Goal: Task Accomplishment & Management: Manage account settings

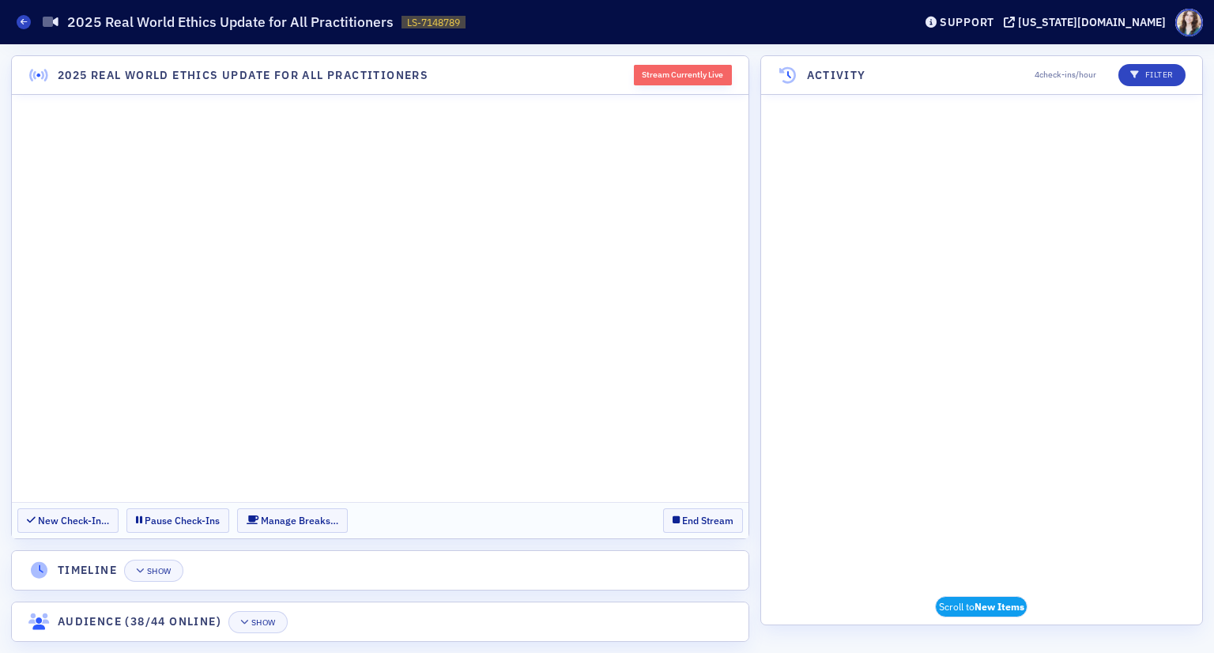
scroll to position [8650, 0]
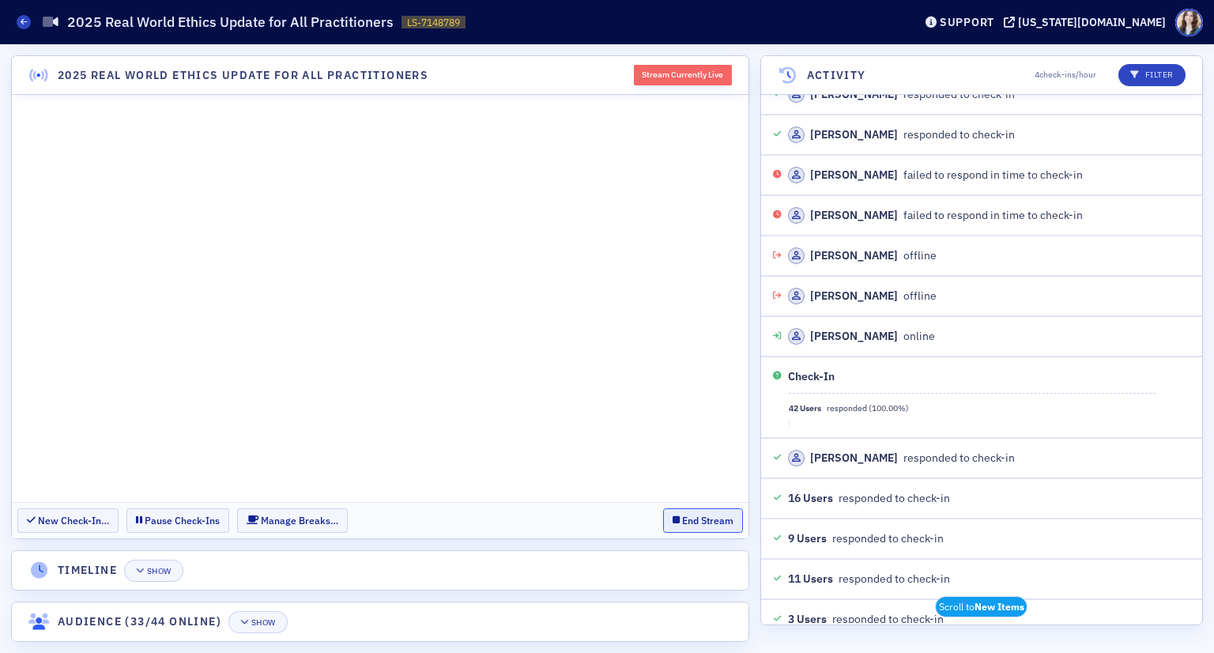
click at [706, 517] on button "End Stream" at bounding box center [703, 520] width 80 height 25
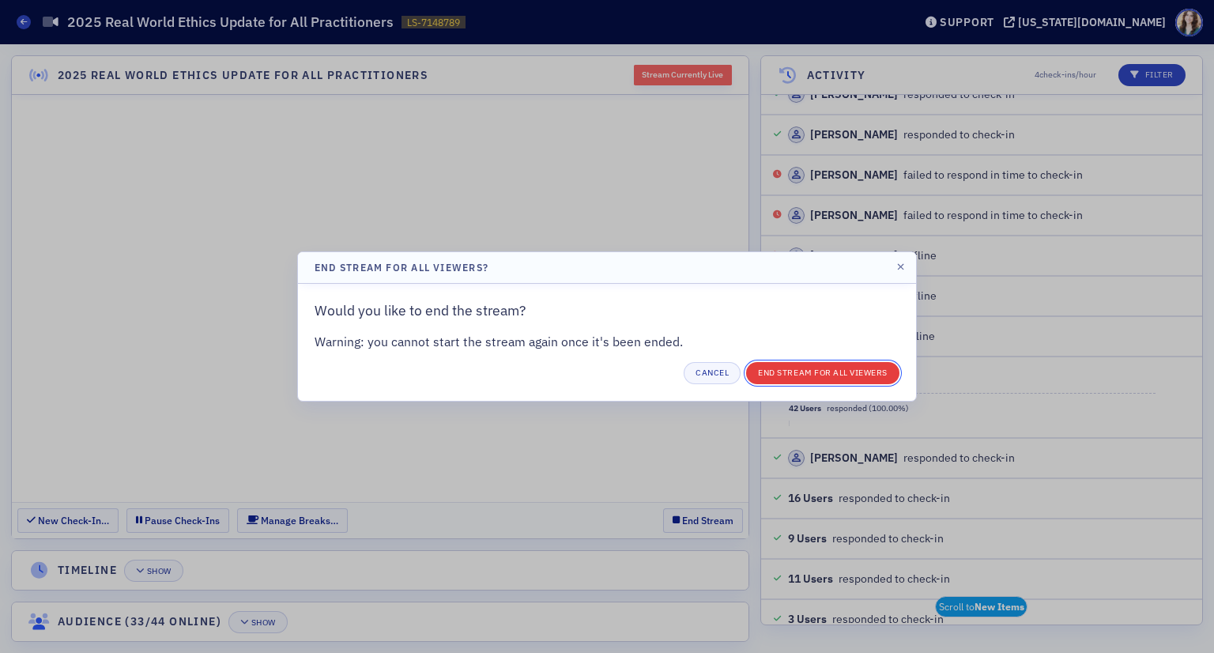
click at [816, 374] on button "End Stream for all Viewers" at bounding box center [822, 373] width 153 height 22
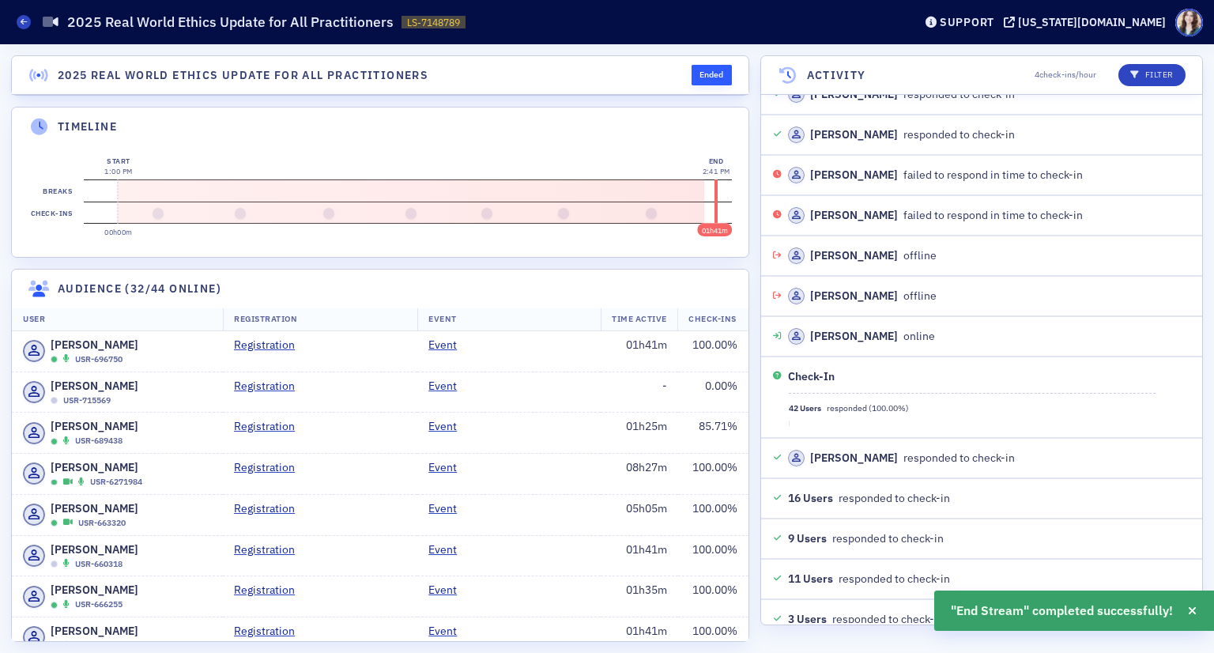
click at [648, 63] on header "2025 Real World Ethics Update for All Practitioners Ended" at bounding box center [380, 75] width 737 height 39
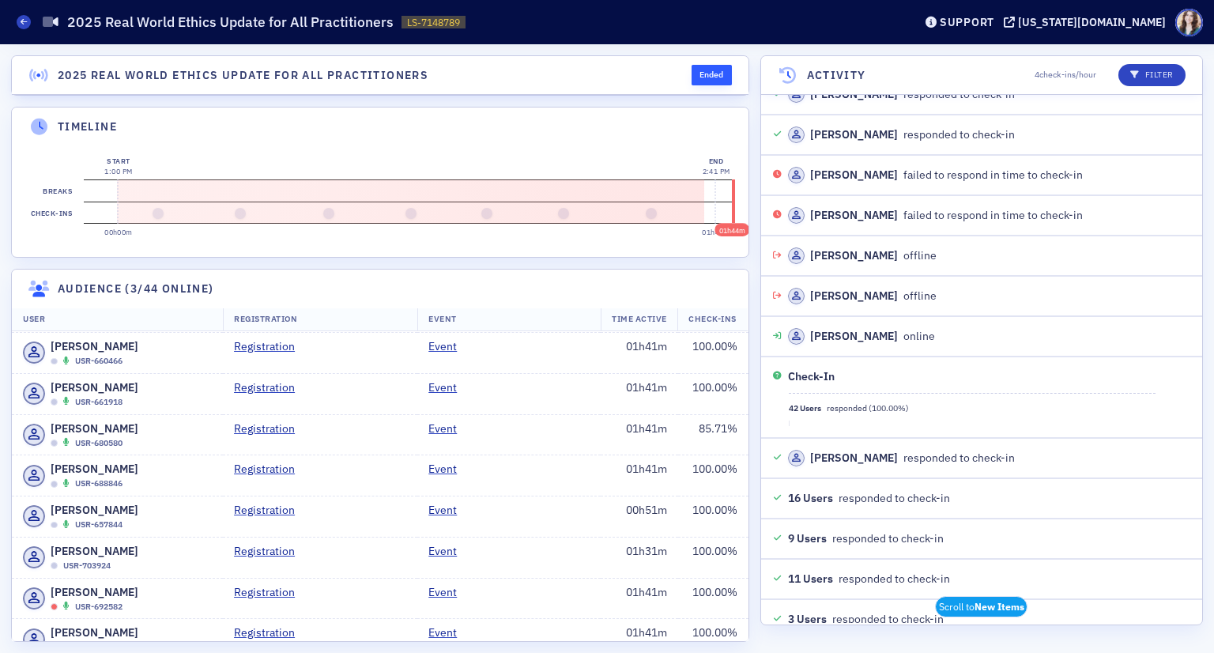
scroll to position [0, 0]
click at [21, 21] on icon at bounding box center [24, 21] width 6 height 7
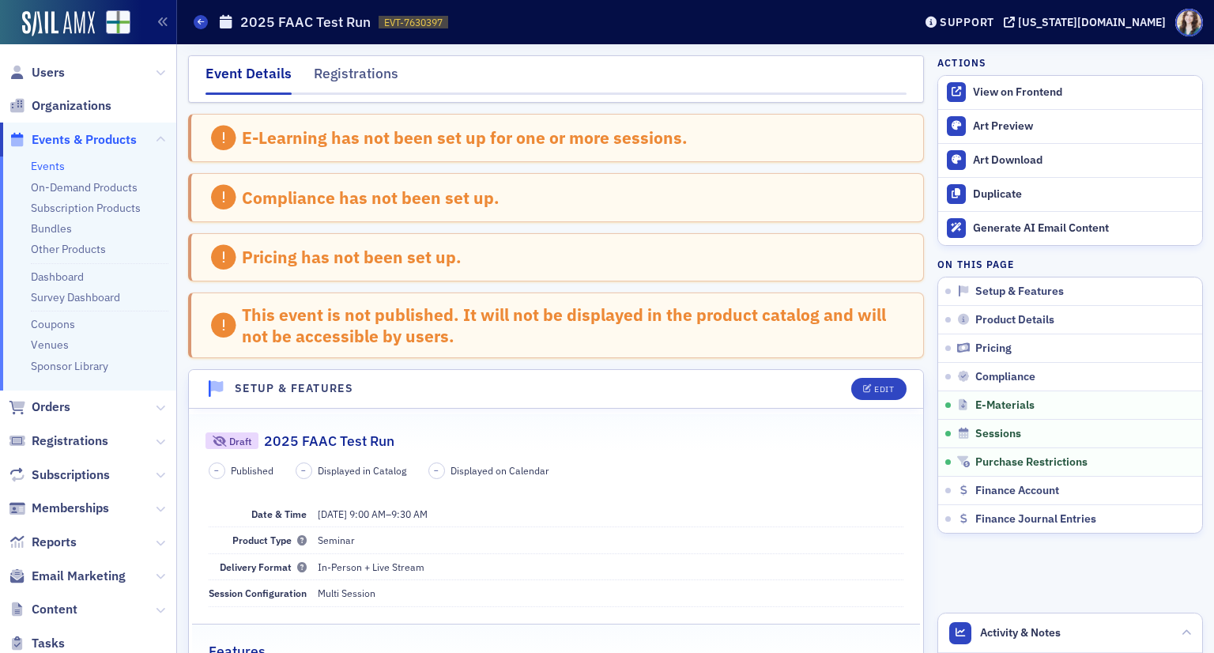
scroll to position [2508, 0]
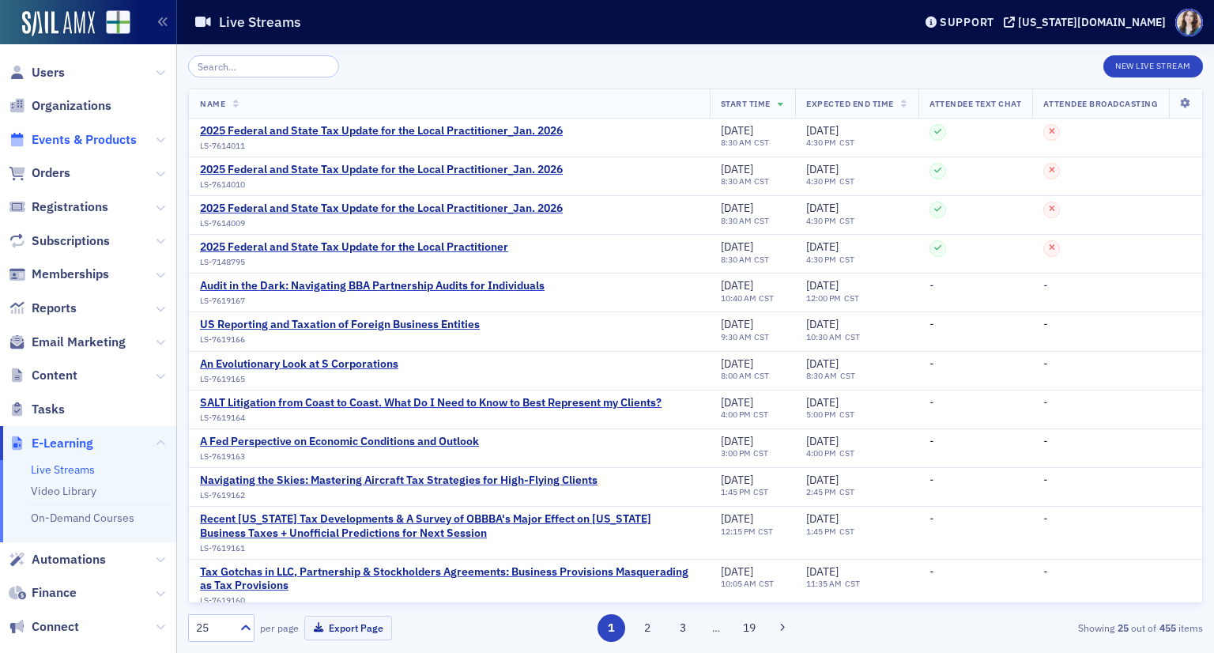
click at [66, 146] on span "Events & Products" at bounding box center [84, 139] width 105 height 17
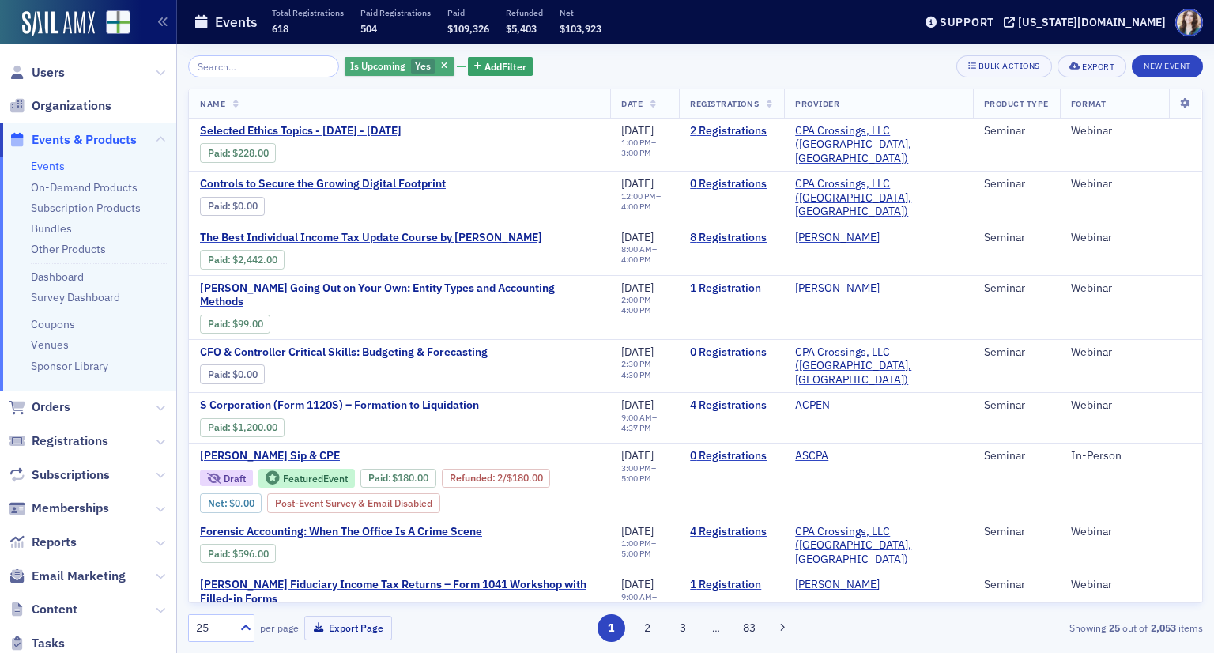
click at [415, 72] on span "Yes" at bounding box center [423, 65] width 16 height 13
click at [504, 66] on input "No" at bounding box center [500, 67] width 14 height 14
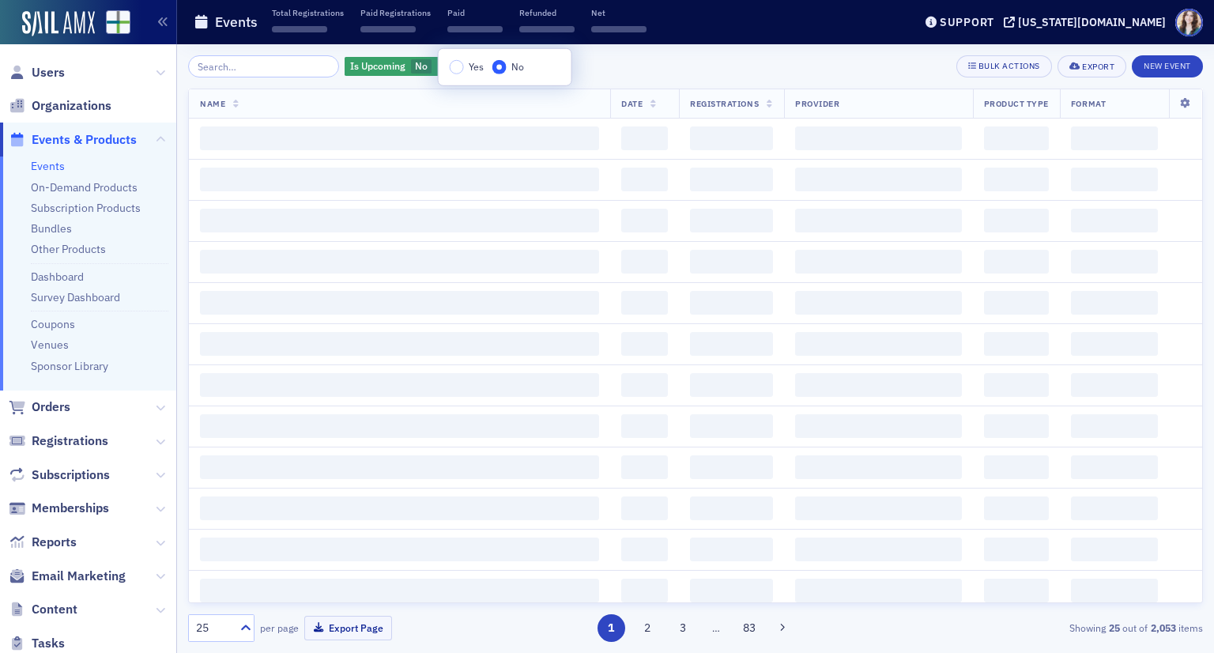
click at [726, 85] on div "Is Upcoming No Add Filter Bulk Actions Export New Event Name Date Registrations…" at bounding box center [695, 348] width 1015 height 587
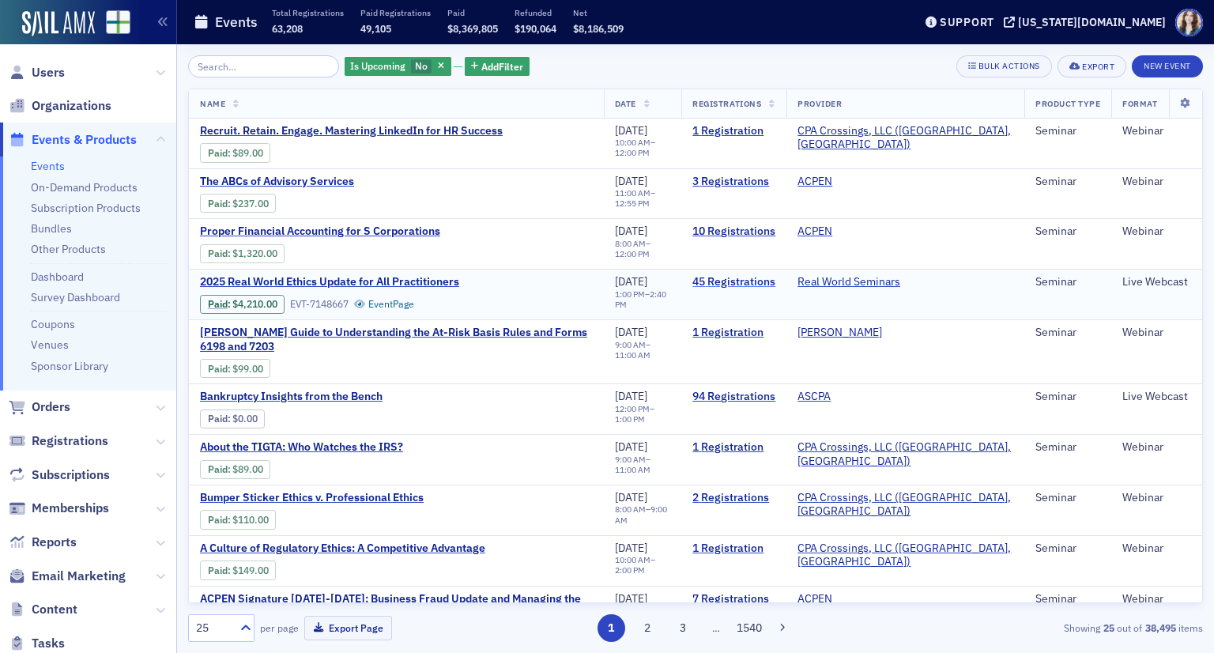
click at [775, 280] on link "45 Registrations" at bounding box center [734, 282] width 83 height 14
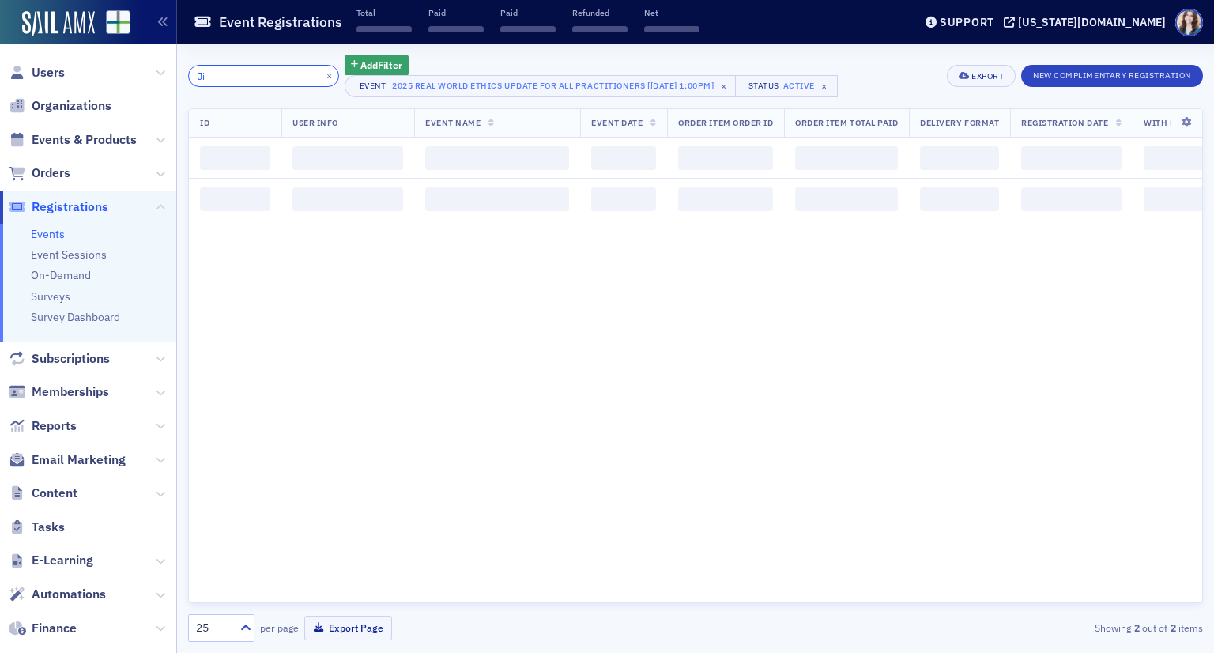
type input "J"
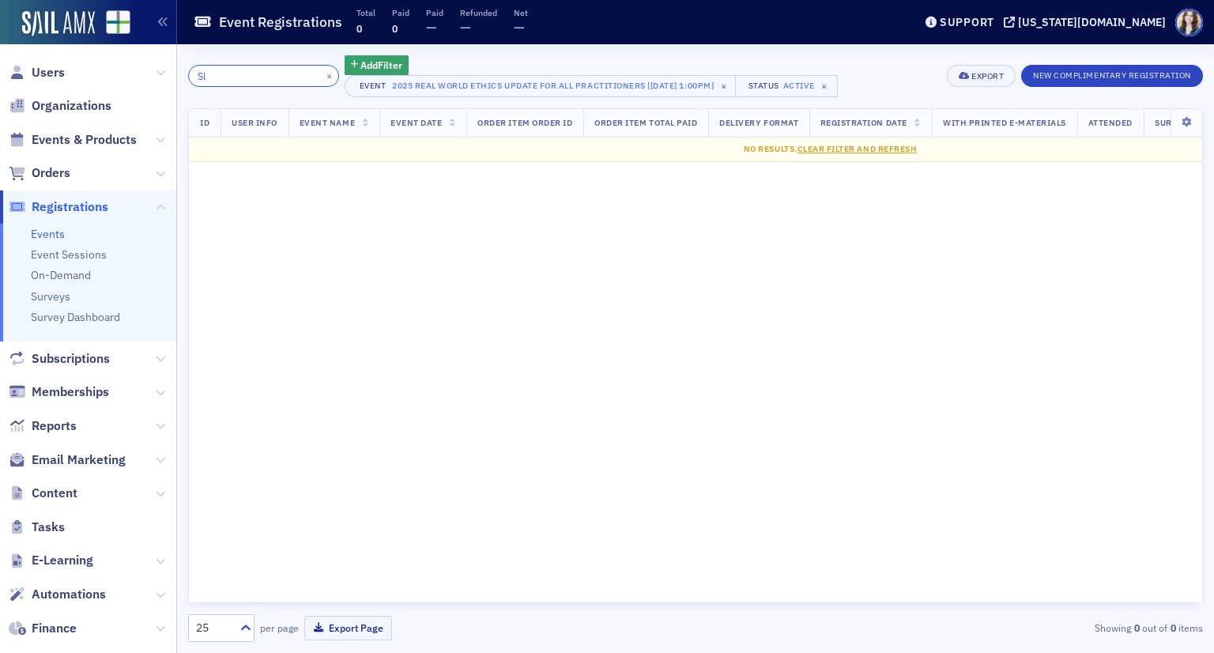
type input "S"
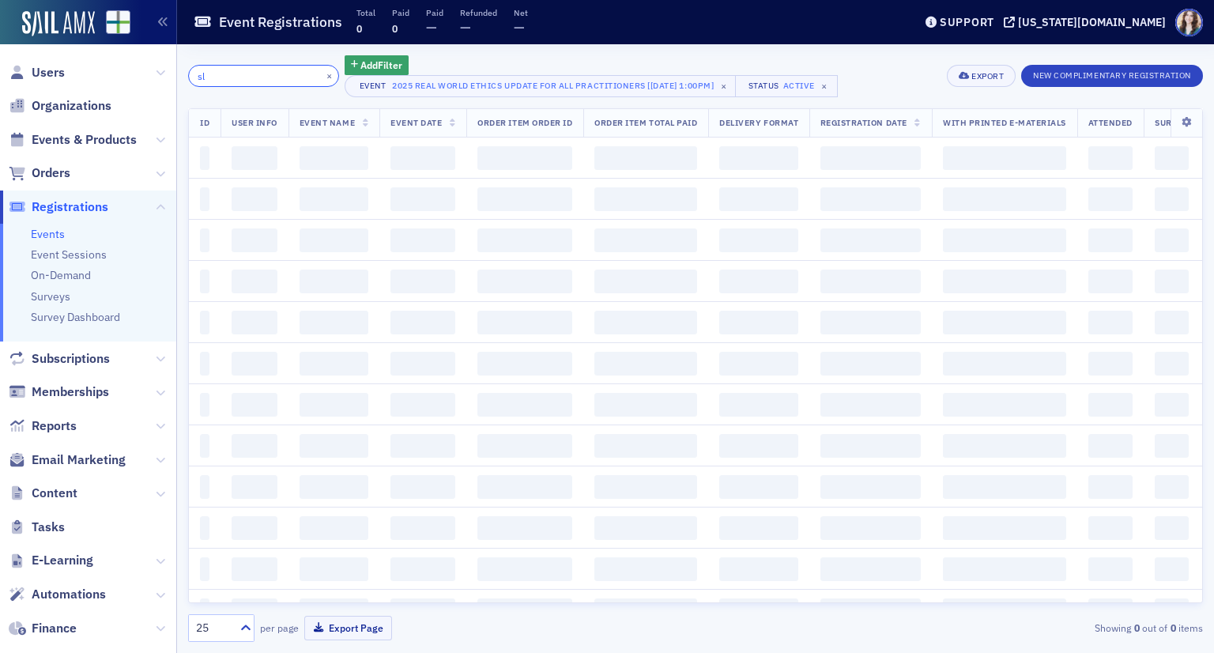
type input "s"
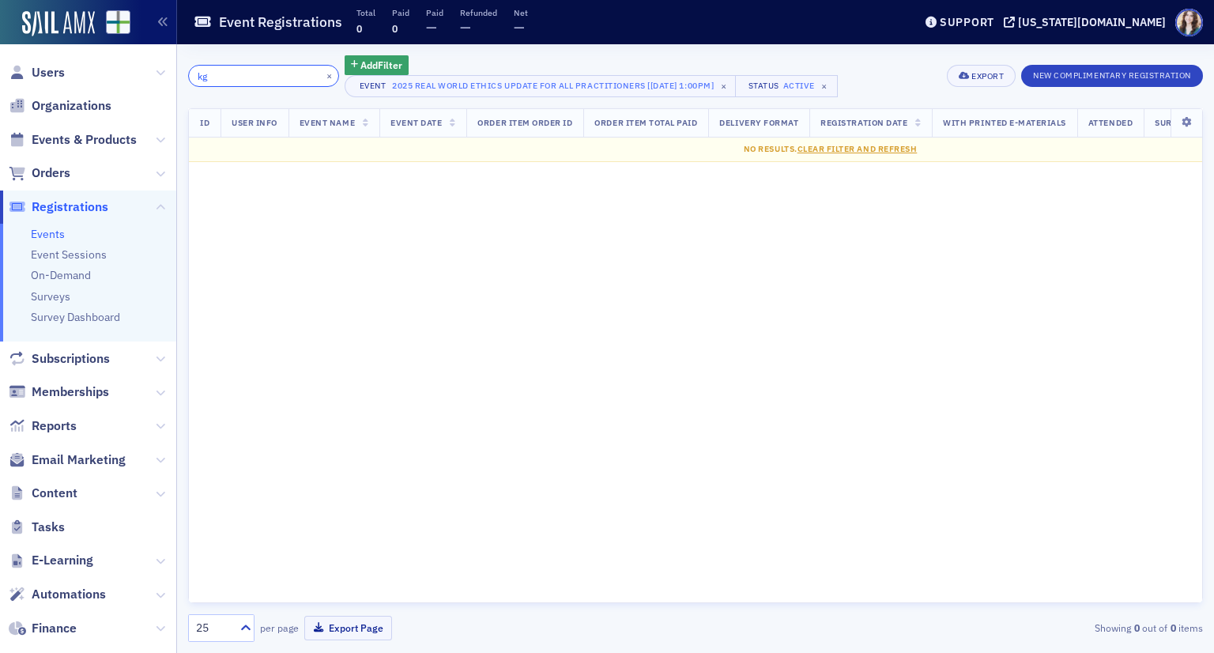
type input "k"
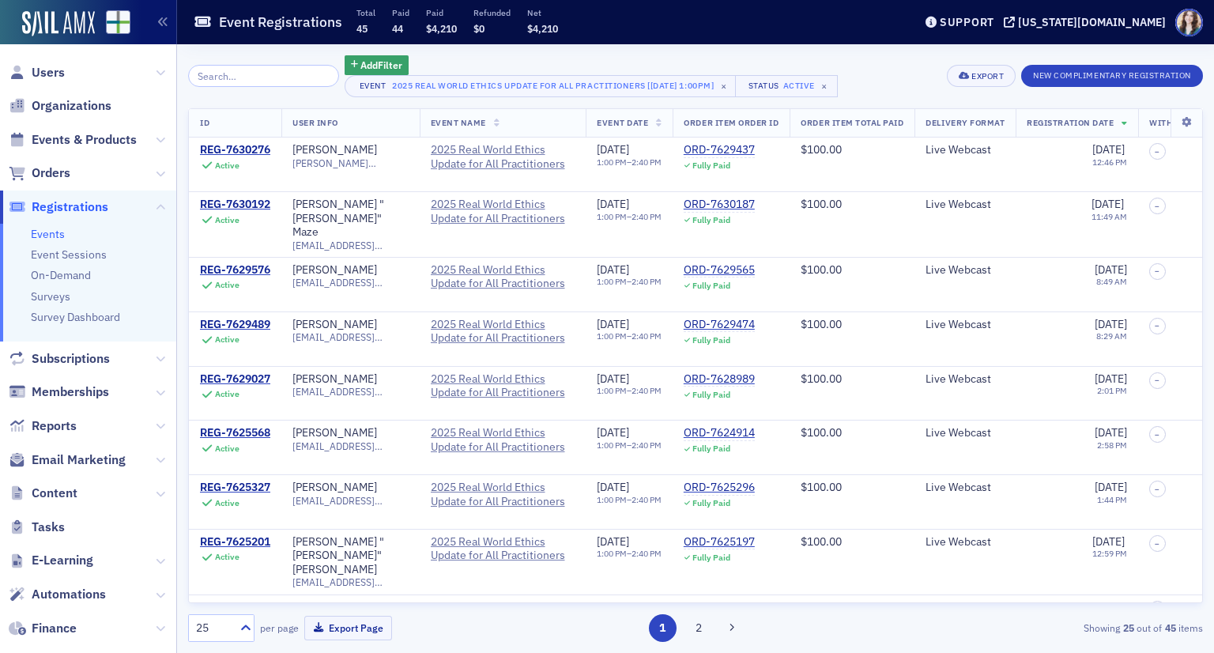
click at [890, 81] on div "Add Filter Event 2025 Real World Ethics Update for All Practitioners [[DATE] 1:…" at bounding box center [695, 76] width 1015 height 42
